Goal: Transaction & Acquisition: Purchase product/service

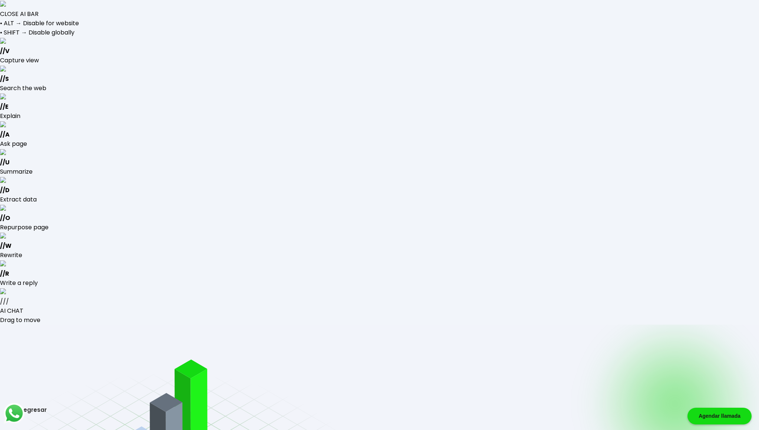
type input "[EMAIL_ADDRESS][DOMAIN_NAME]"
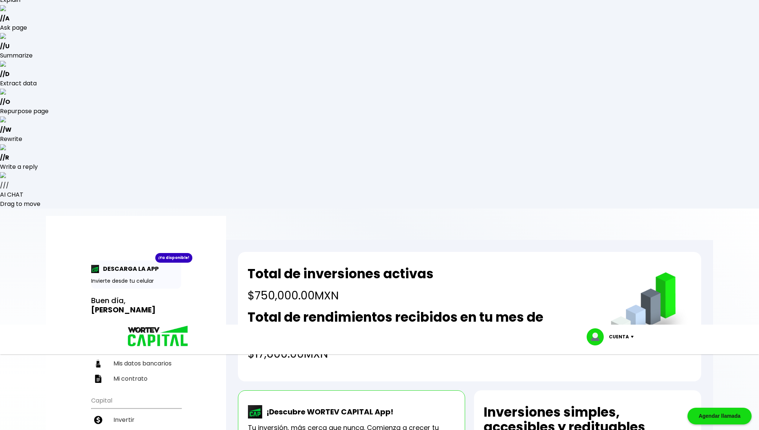
scroll to position [167, 0]
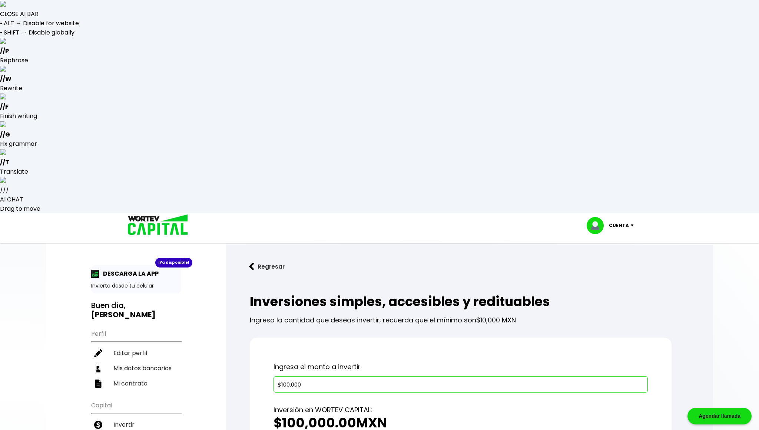
type input "$100,000"
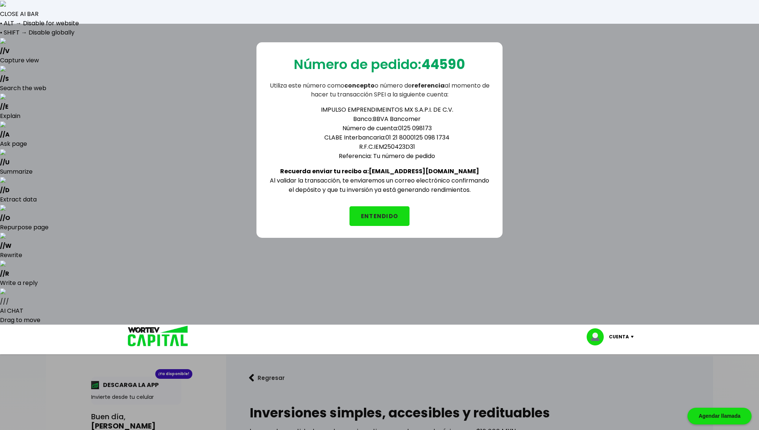
drag, startPoint x: 391, startPoint y: 168, endPoint x: 446, endPoint y: 168, distance: 55.6
click at [446, 168] on b "Recuerda enviar tu recibo a: [EMAIL_ADDRESS][DOMAIN_NAME]" at bounding box center [379, 171] width 199 height 9
click at [213, 259] on div "Número de pedido: 44590 Utiliza este número como concepto o número de referenci…" at bounding box center [379, 239] width 759 height 430
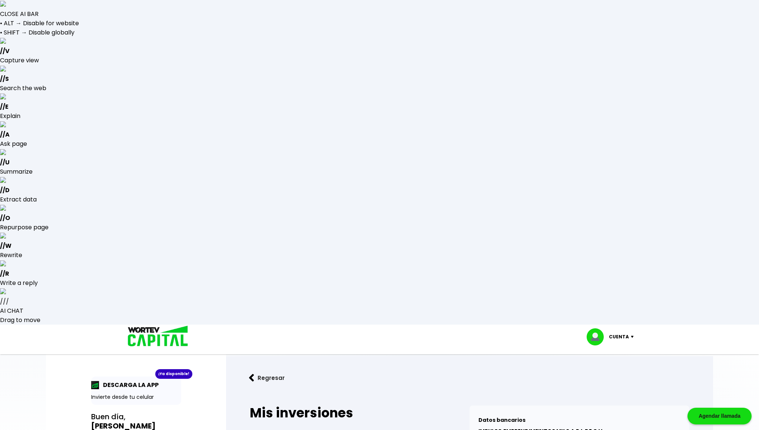
click at [115, 412] on h3 "Buen día, FRANCISCO JAVIER" at bounding box center [136, 421] width 90 height 19
click at [118, 380] on p "DESCARGA LA APP" at bounding box center [128, 384] width 59 height 9
click at [107, 420] on b "[PERSON_NAME]" at bounding box center [123, 425] width 65 height 10
click at [597, 328] on img at bounding box center [598, 336] width 22 height 17
click at [427, 324] on div "Cuenta Editar perfil Cerrar sesión" at bounding box center [379, 339] width 759 height 30
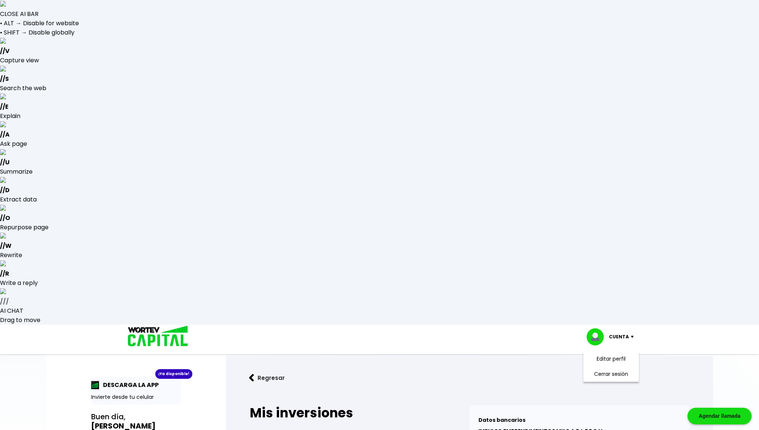
click at [261, 368] on button "Regresar" at bounding box center [267, 378] width 58 height 20
